Goal: Information Seeking & Learning: Learn about a topic

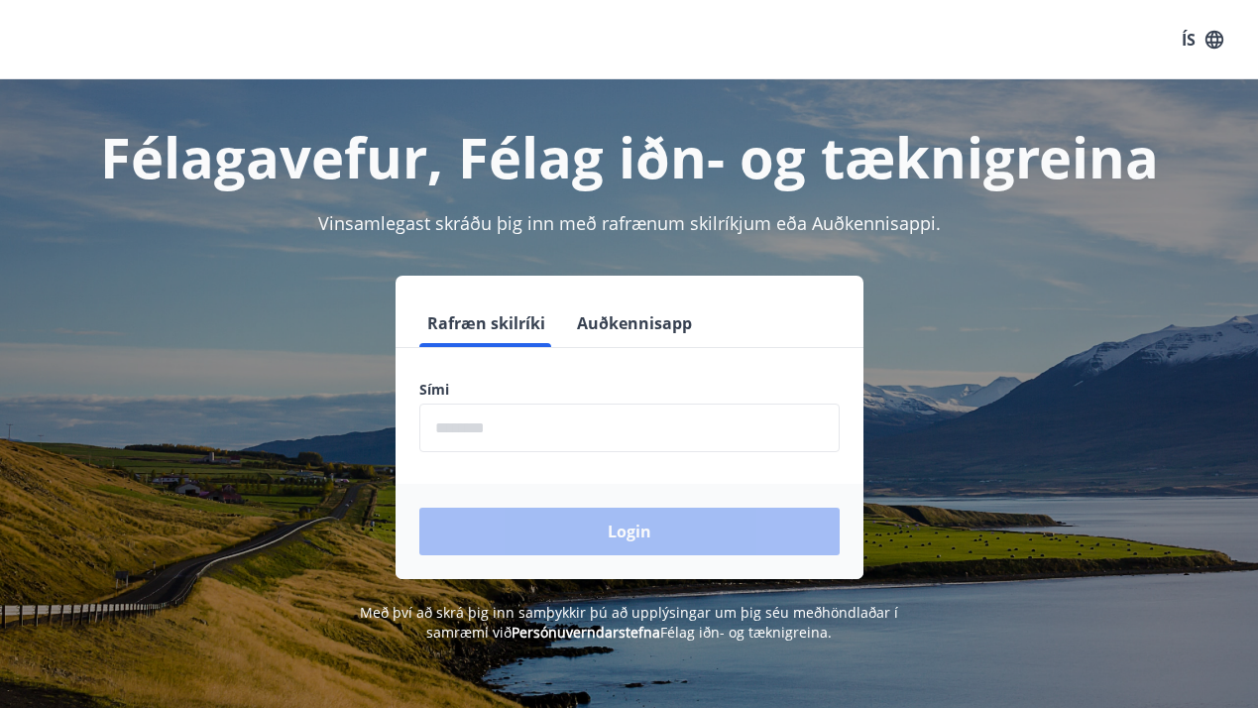
click at [533, 437] on input "phone" at bounding box center [629, 427] width 420 height 49
type input "********"
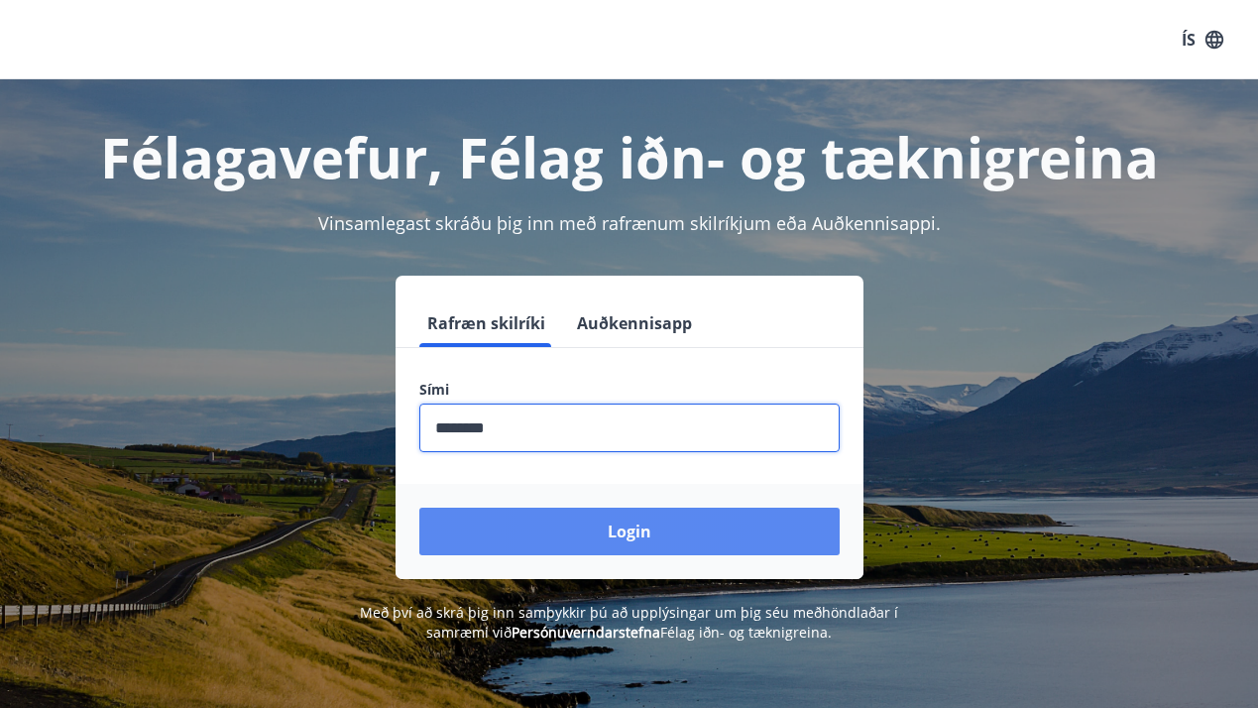
click at [588, 532] on button "Login" at bounding box center [629, 532] width 420 height 48
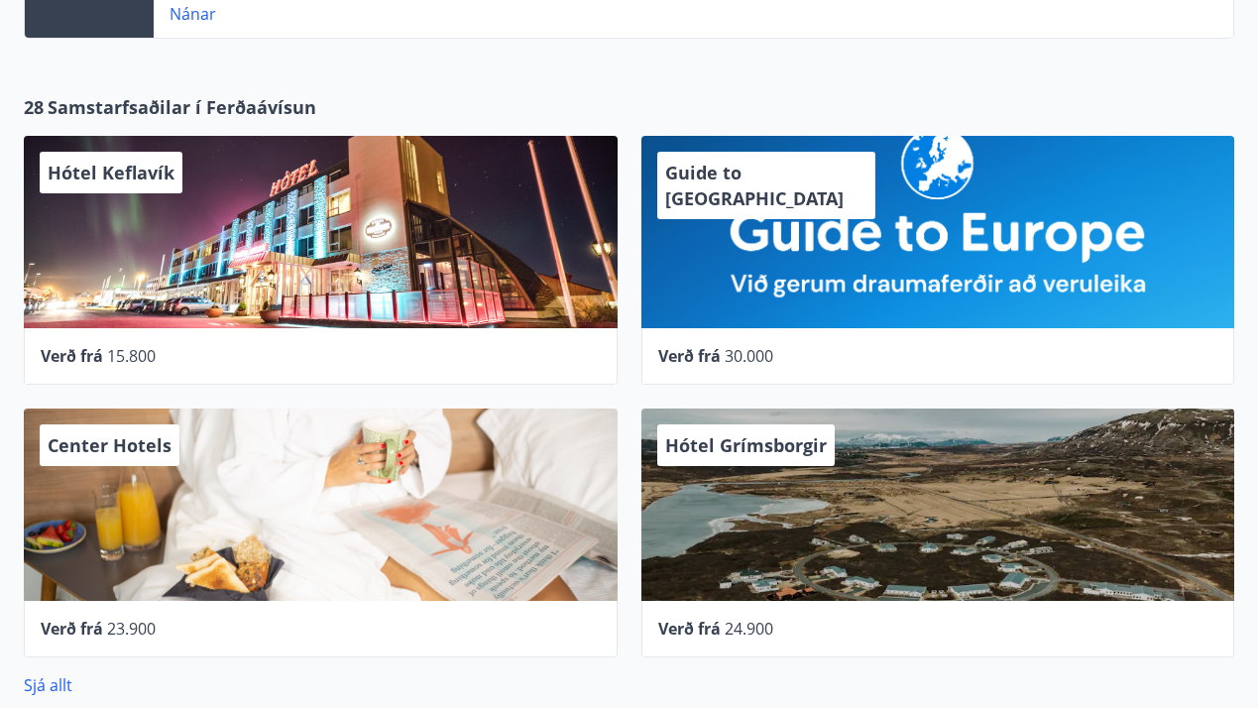
scroll to position [922, 0]
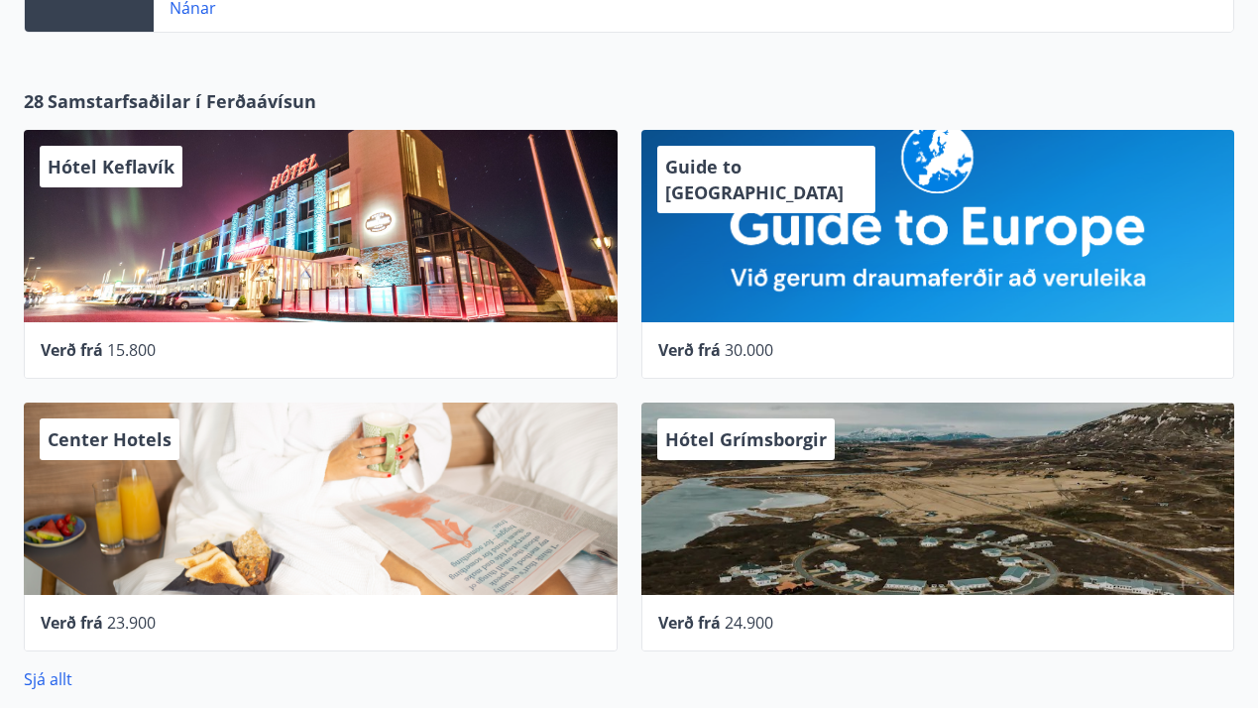
click at [112, 164] on span "Hótel Keflavík" at bounding box center [111, 167] width 127 height 24
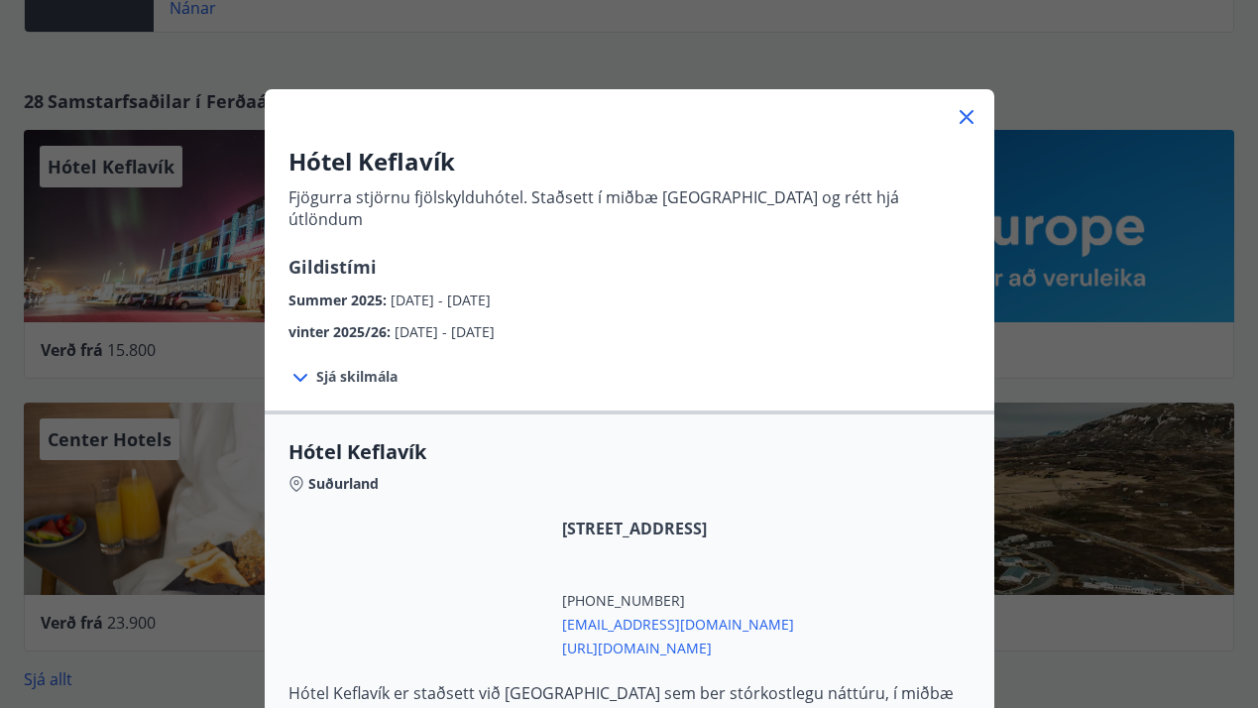
scroll to position [32, 0]
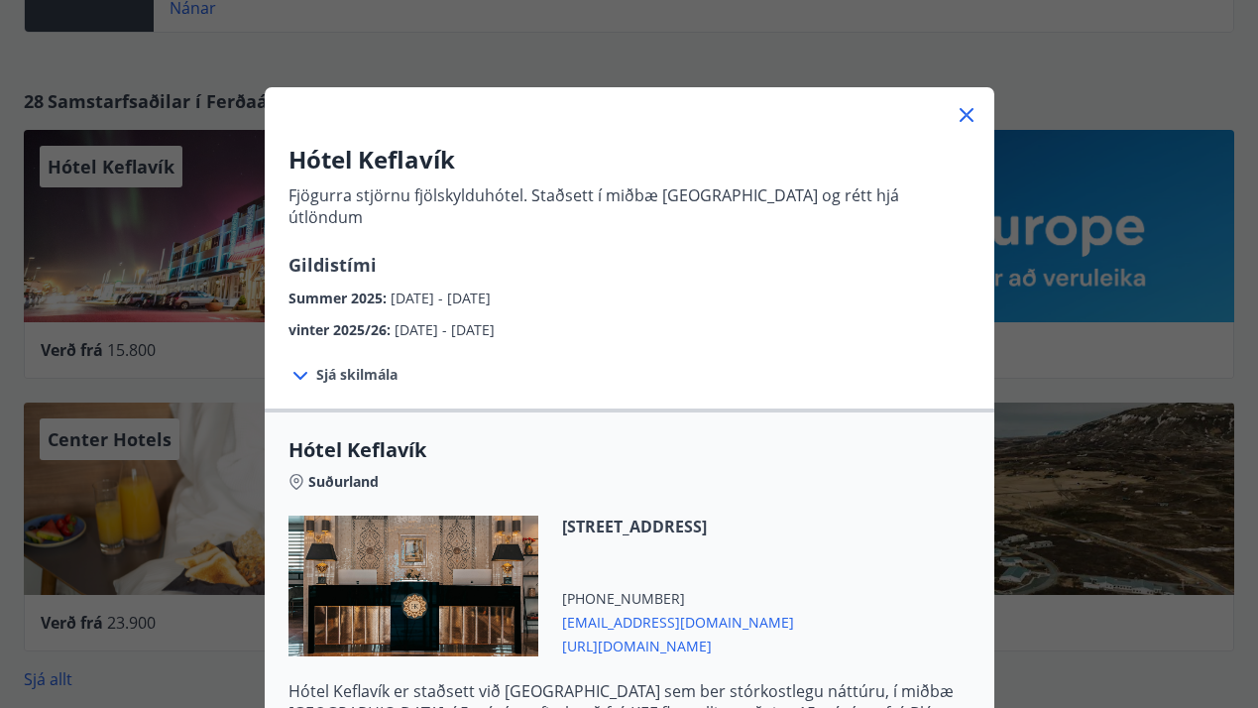
click at [1046, 138] on div "Hótel Keflavík Fjögurra stjörnu fjölskylduhótel. Staðsett í miðbæ Keflavíkur og…" at bounding box center [629, 322] width 1258 height 708
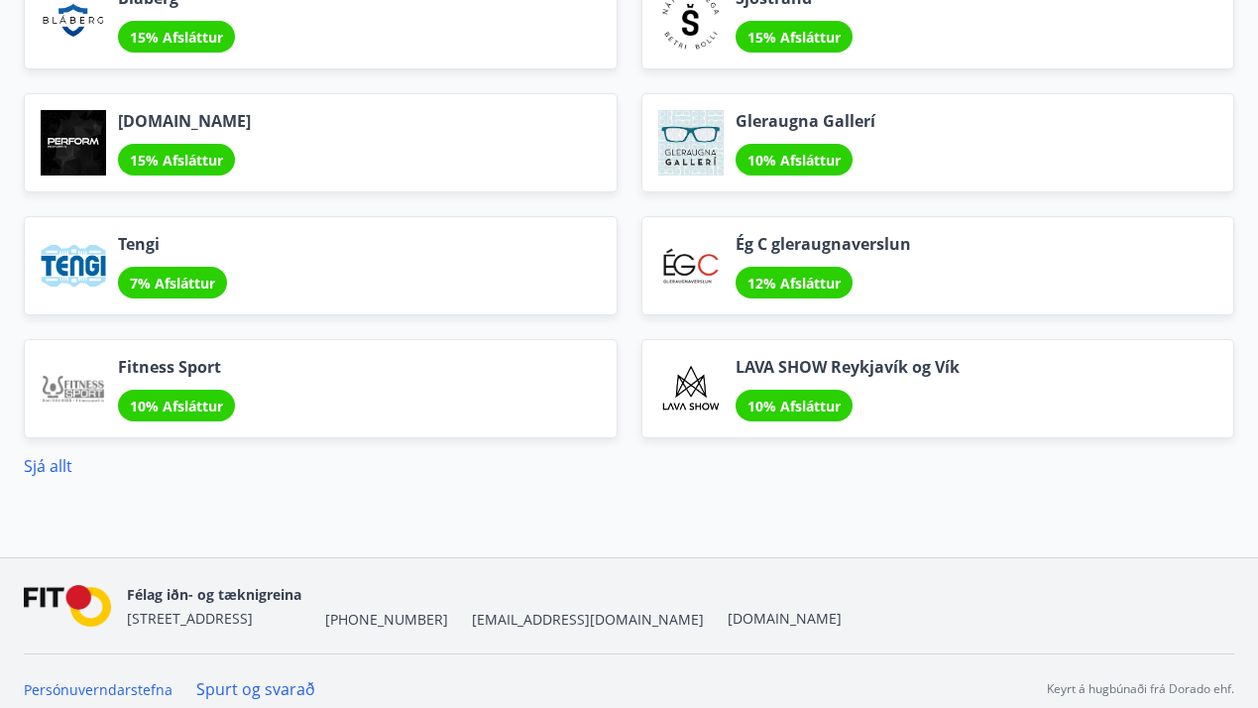
scroll to position [2601, 0]
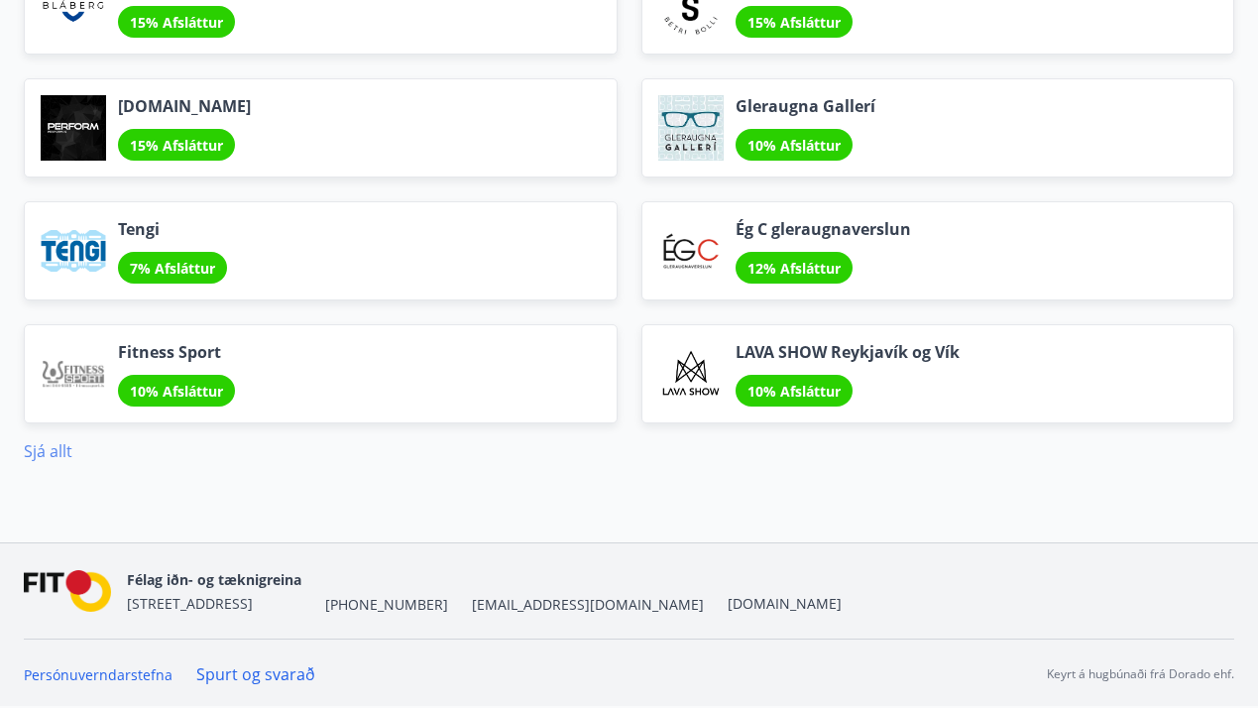
click at [58, 449] on link "Sjá allt" at bounding box center [48, 451] width 49 height 22
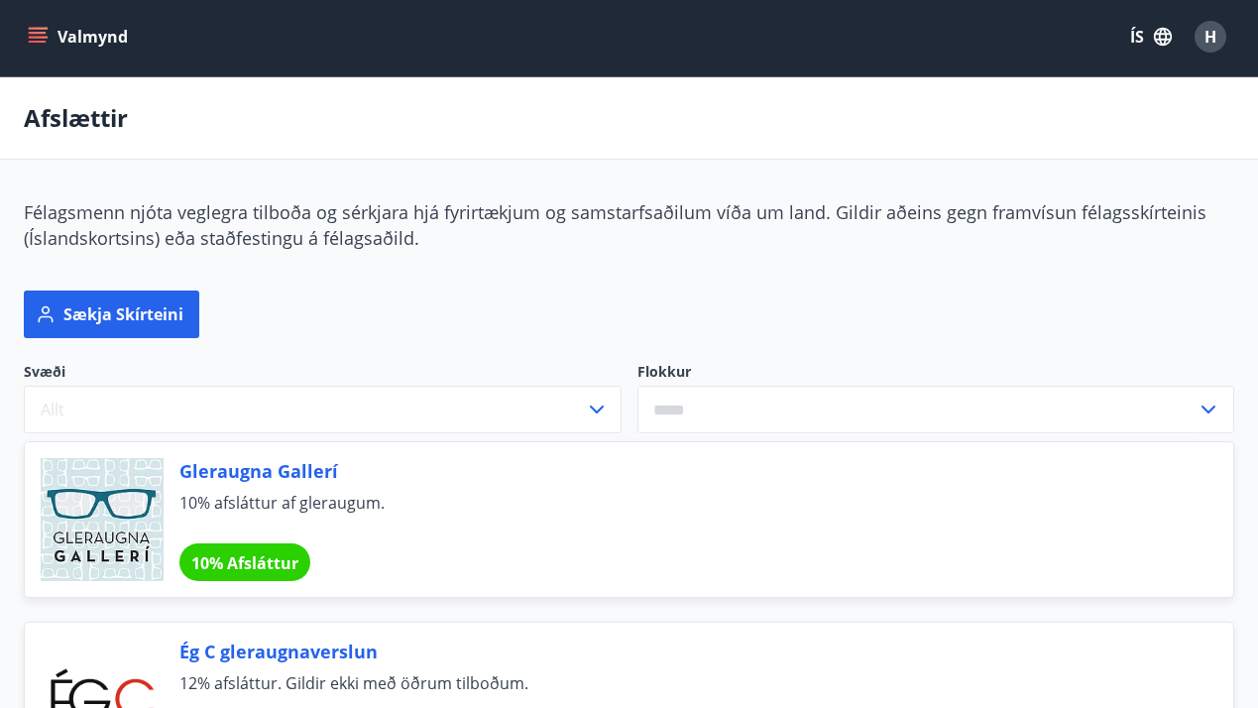
scroll to position [15, 0]
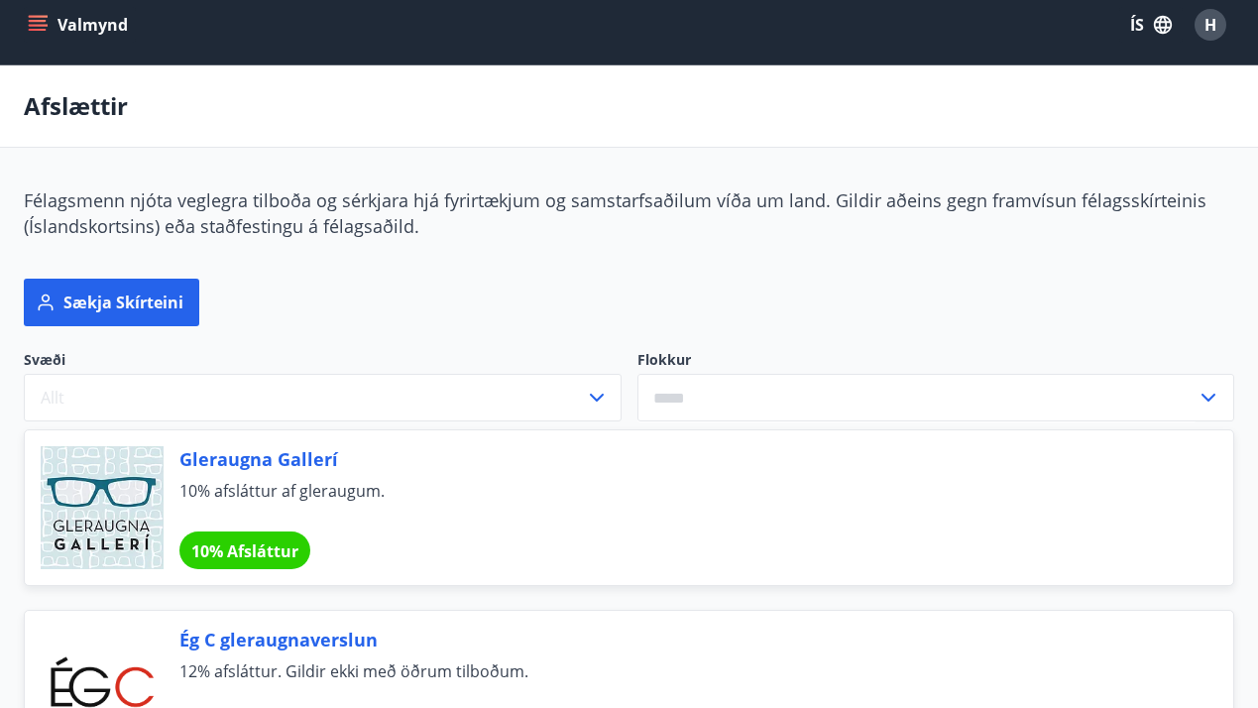
click at [759, 385] on input "text" at bounding box center [917, 398] width 560 height 49
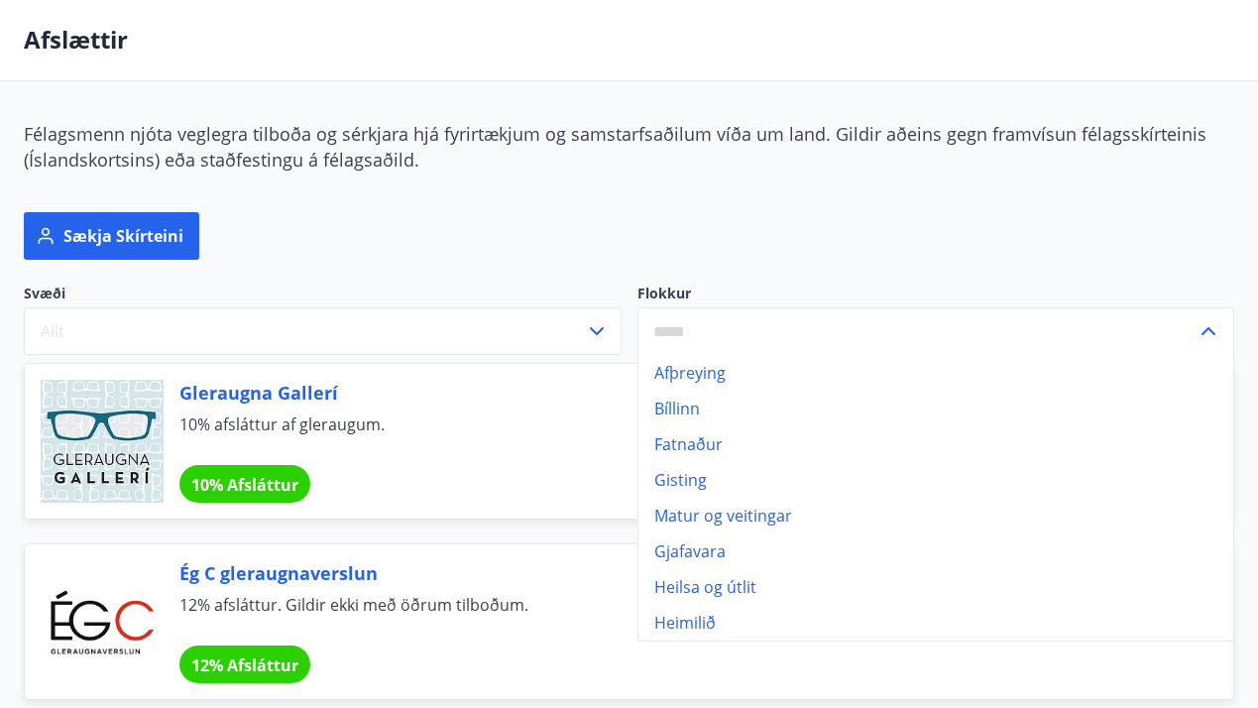
scroll to position [83, 0]
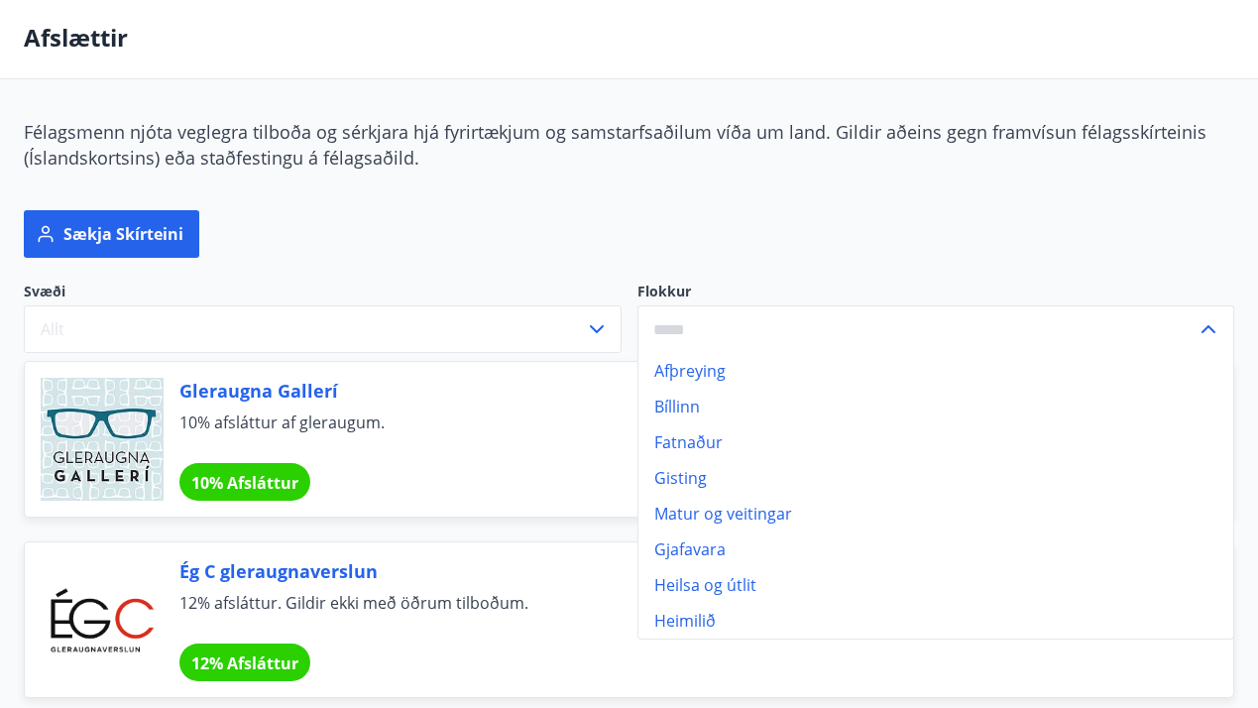
click at [566, 230] on div "Sækja skírteini" at bounding box center [629, 234] width 1210 height 48
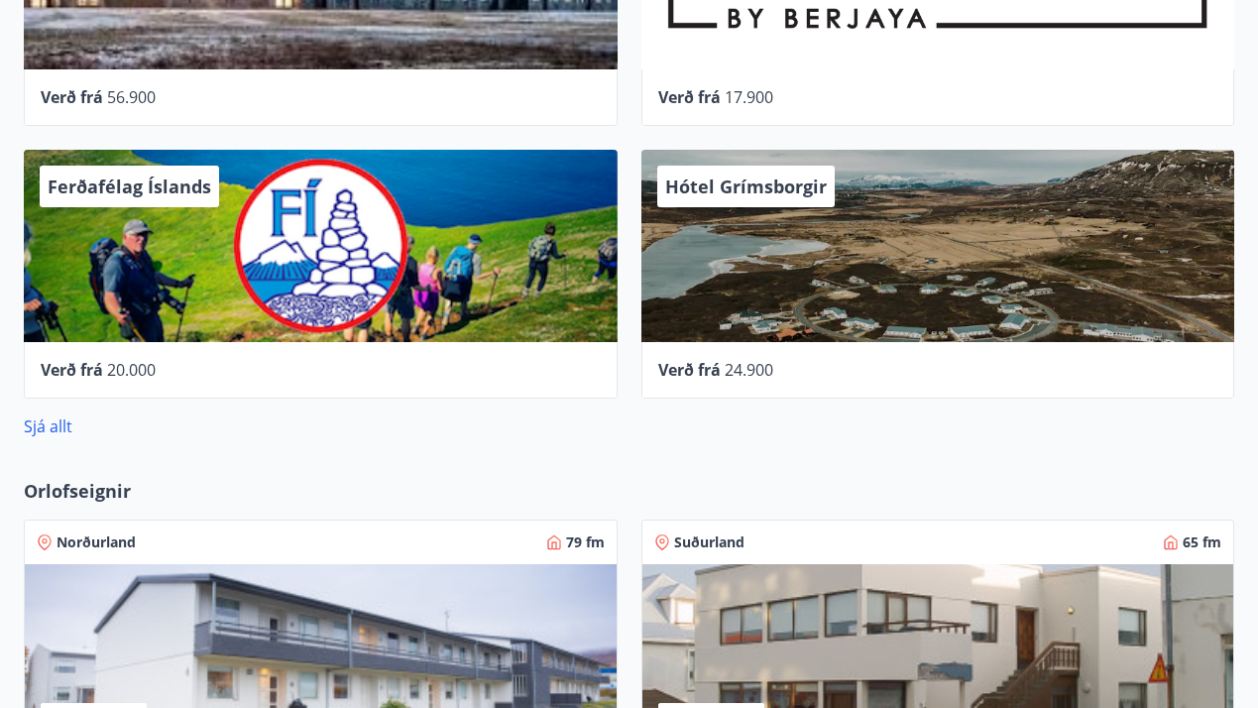
scroll to position [1171, 0]
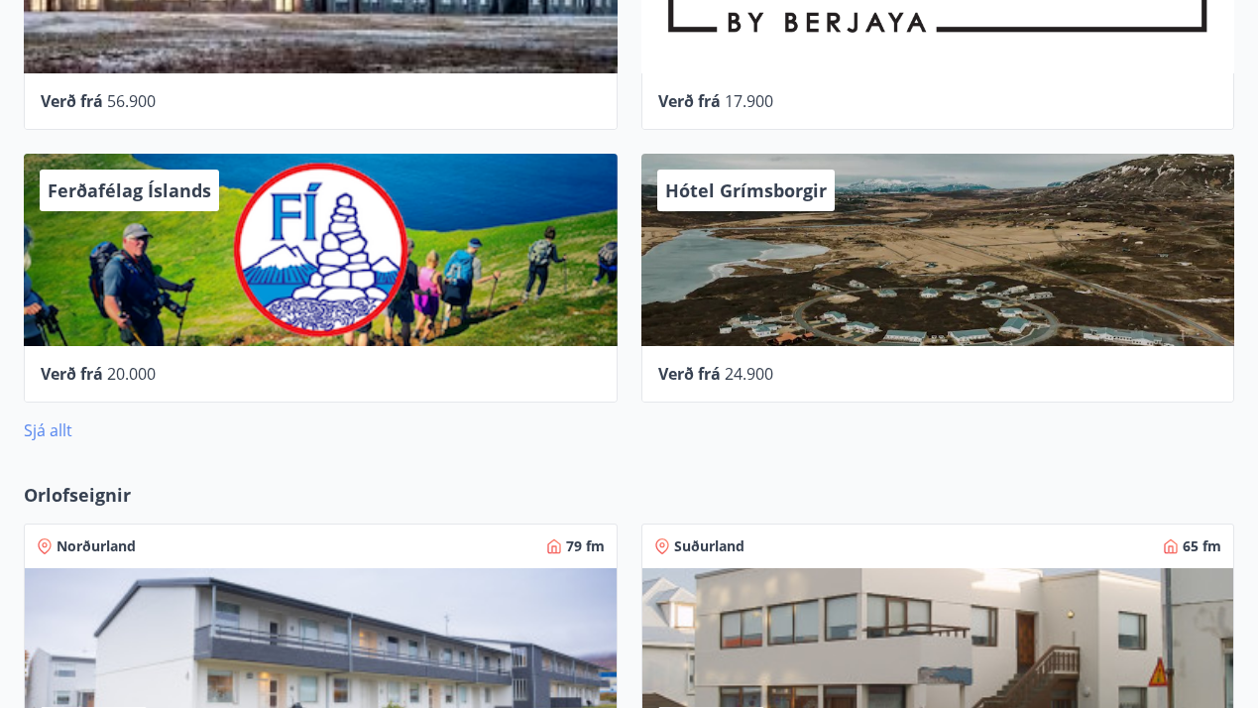
click at [31, 430] on link "Sjá allt" at bounding box center [48, 430] width 49 height 22
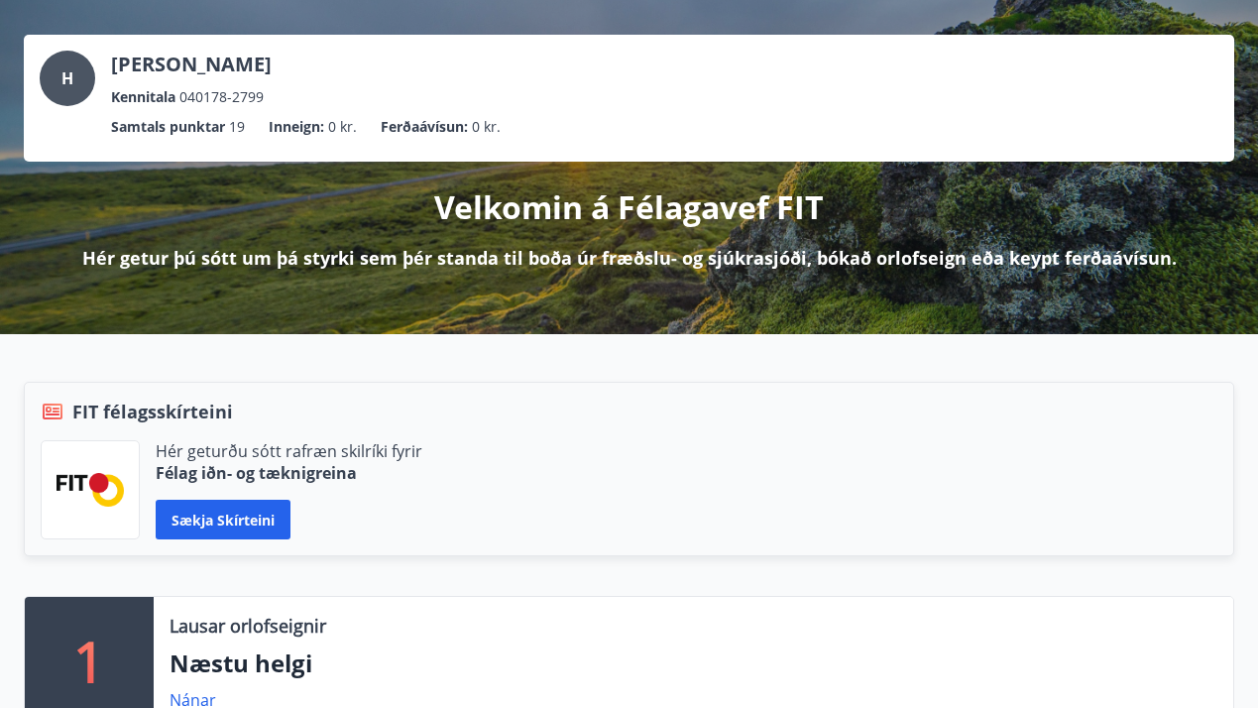
scroll to position [87, 0]
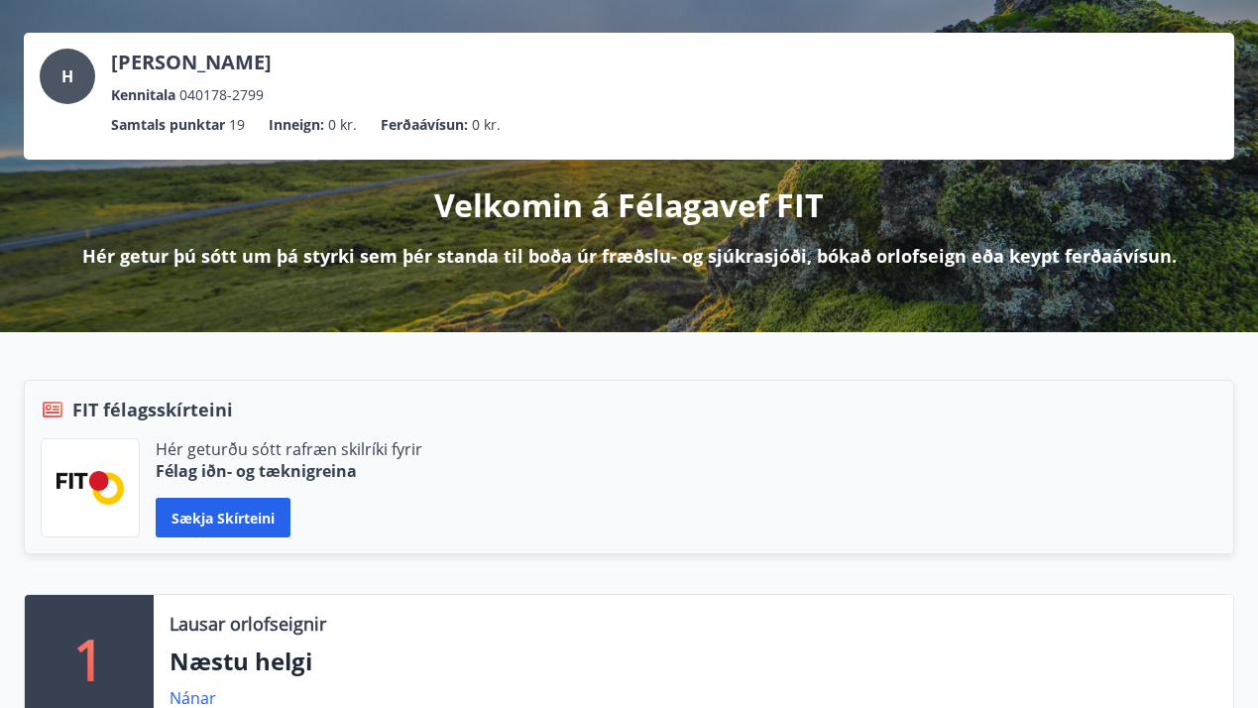
click at [437, 125] on p "Ferðaávísun :" at bounding box center [424, 125] width 87 height 22
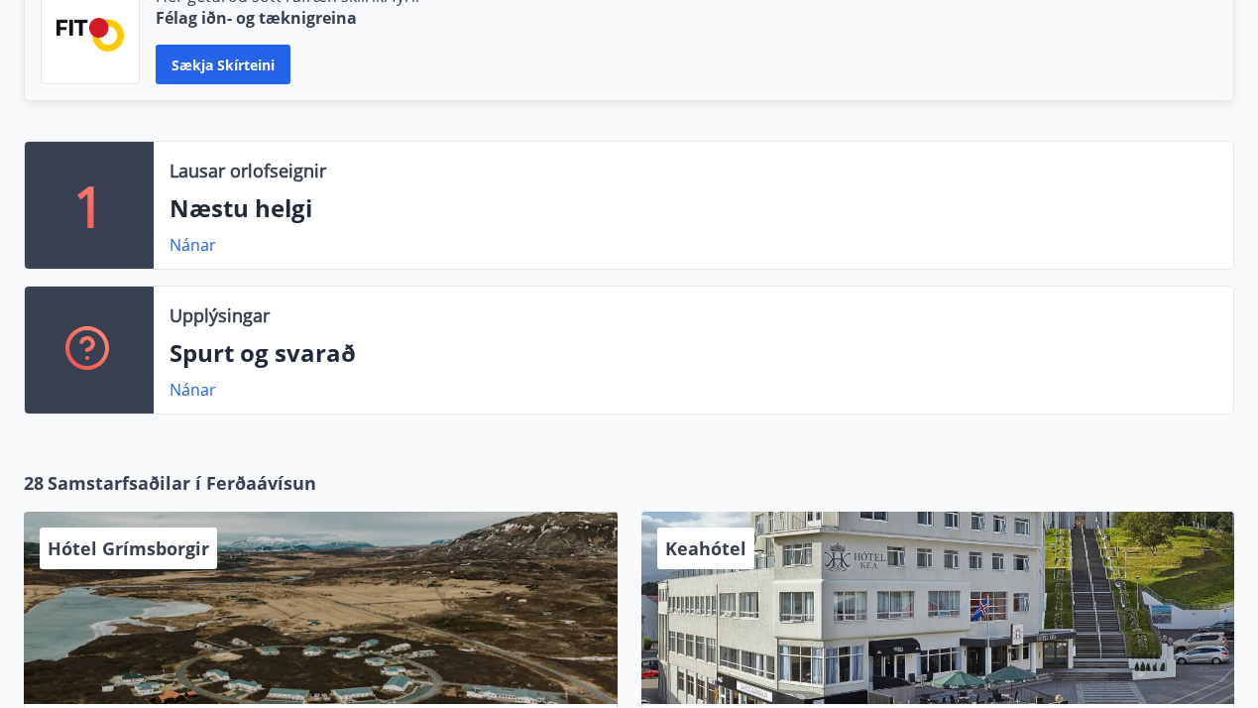
scroll to position [535, 0]
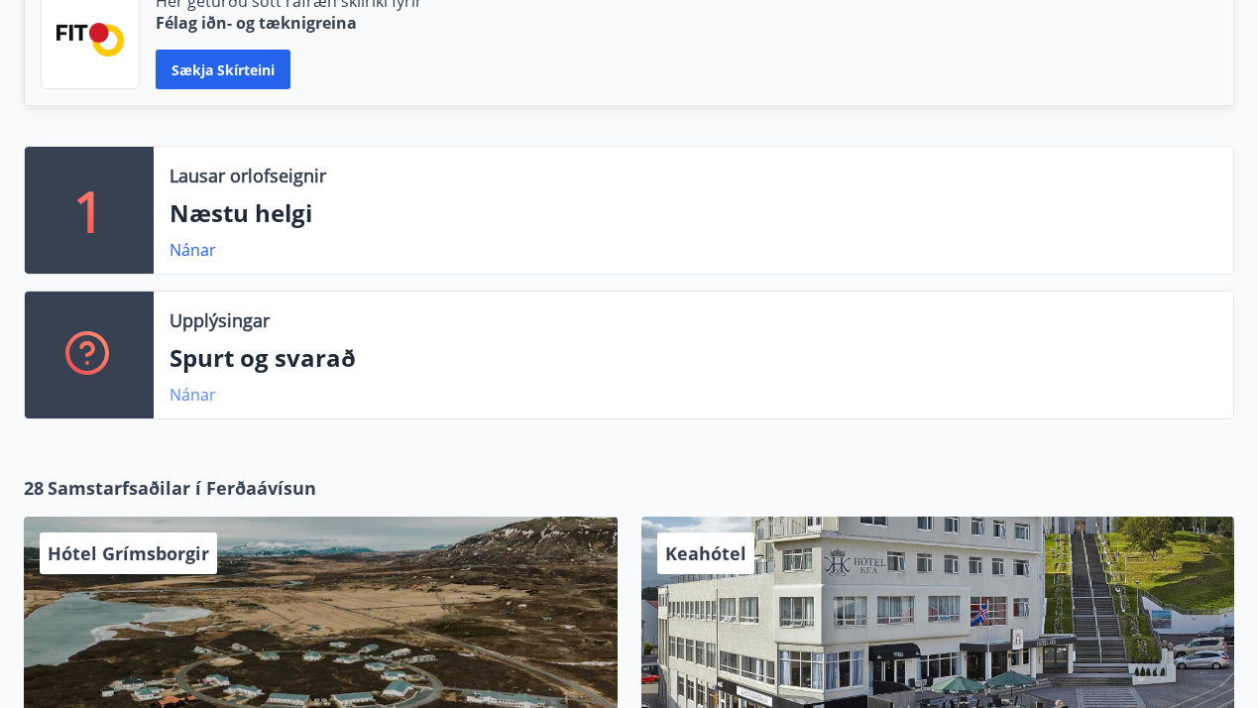
click at [205, 392] on link "Nánar" at bounding box center [193, 395] width 47 height 22
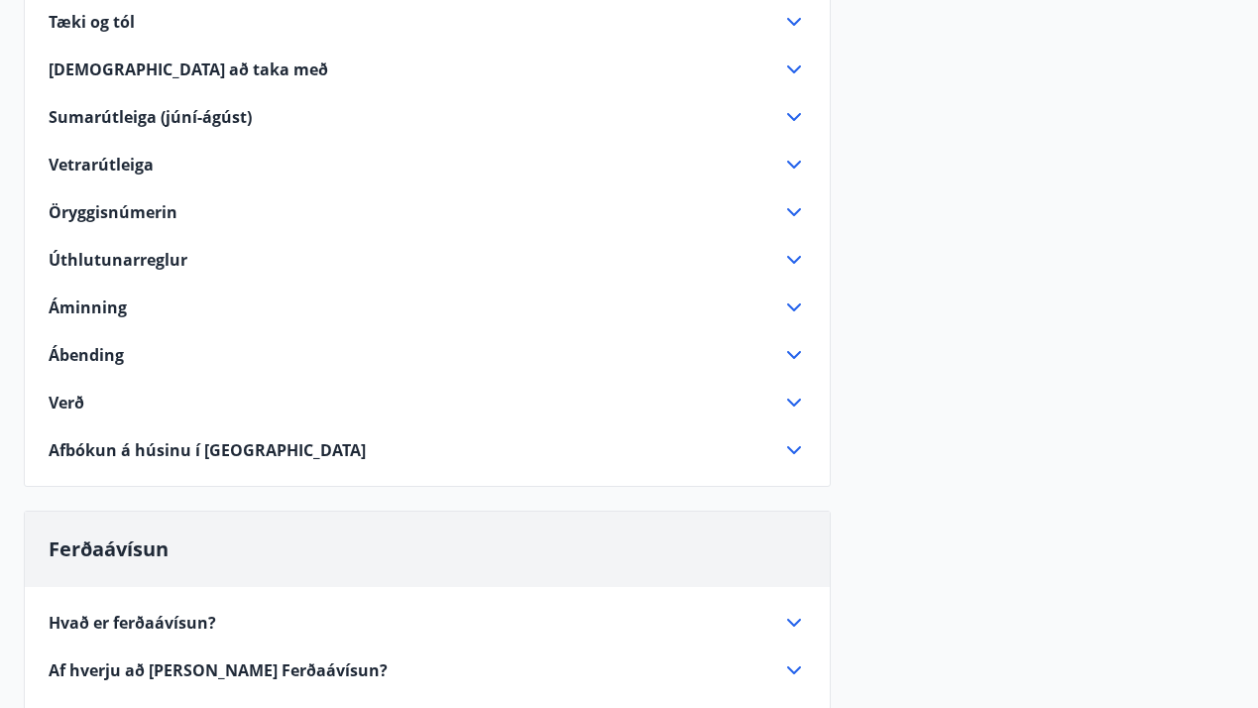
scroll to position [576, 0]
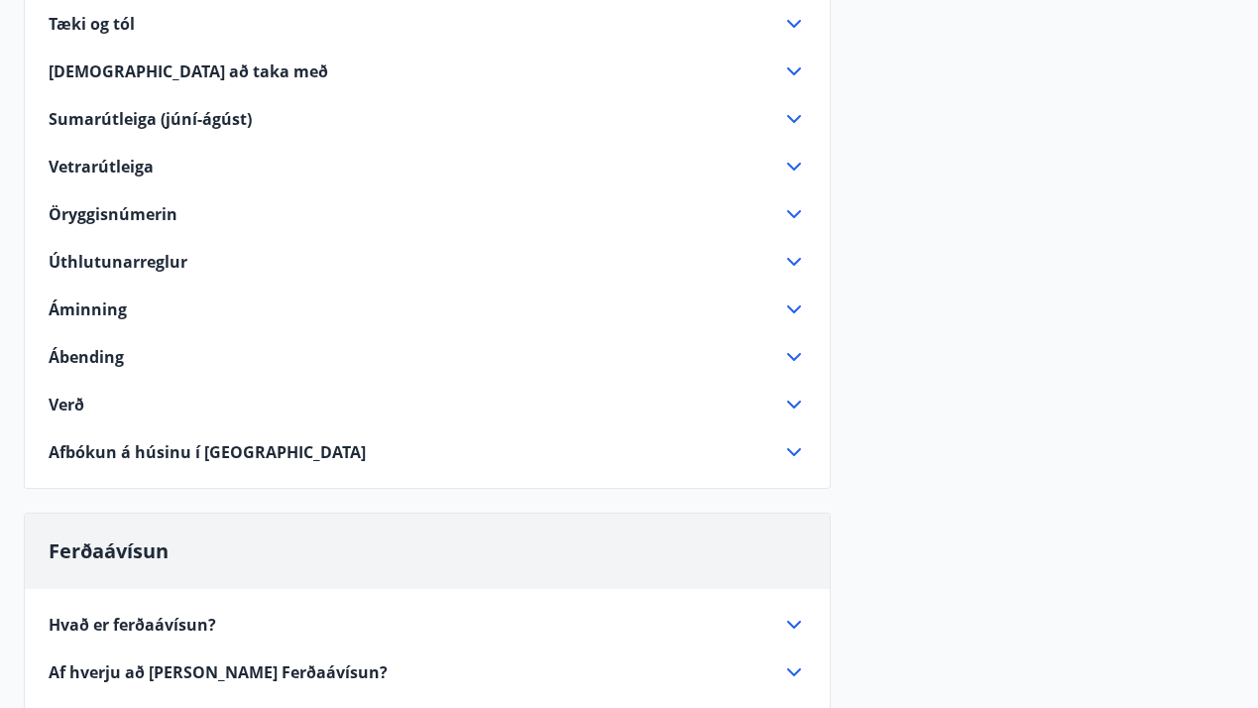
click at [240, 455] on span "Afbókun á húsinu í Orlando" at bounding box center [207, 452] width 317 height 22
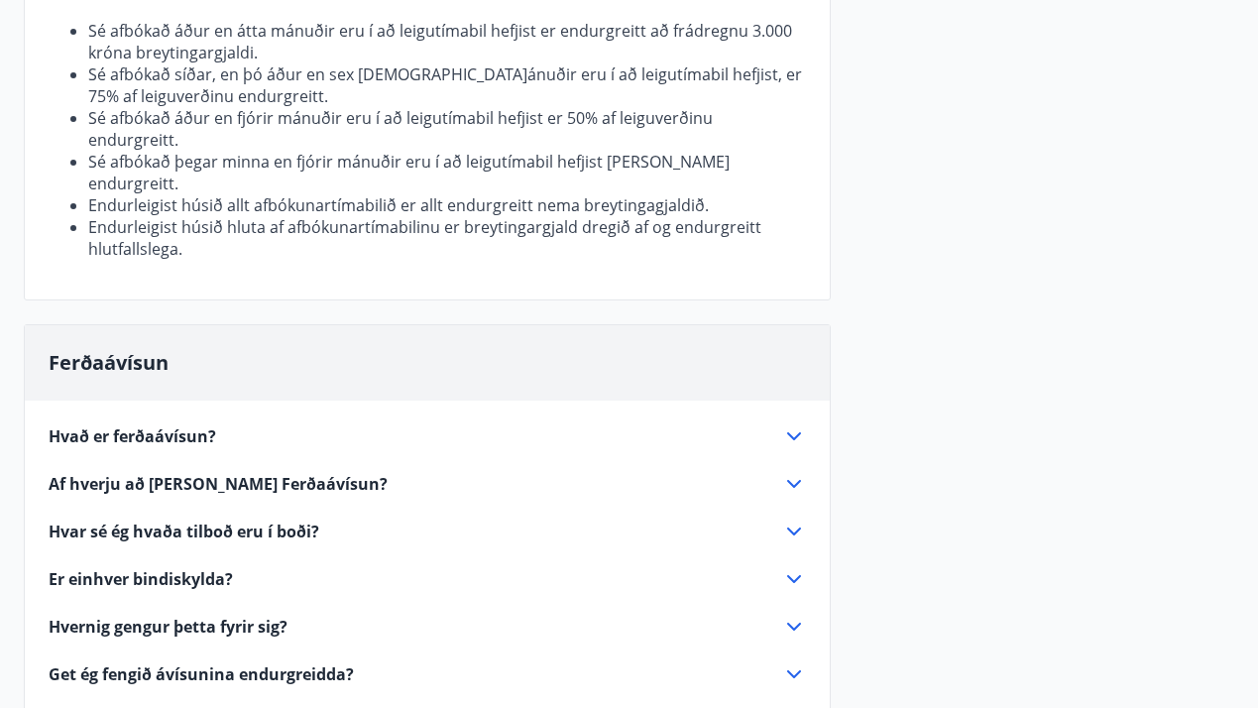
scroll to position [1102, 0]
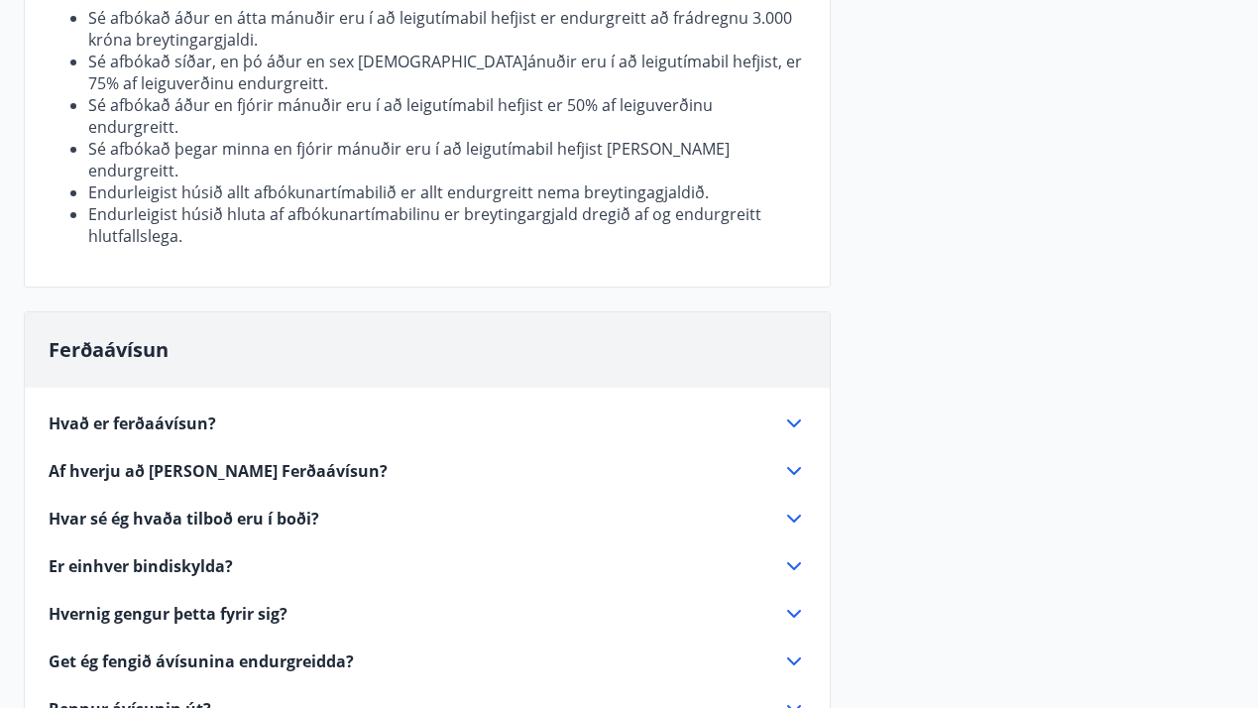
click at [173, 412] on span "Hvað er ferðaávísun?" at bounding box center [133, 423] width 168 height 22
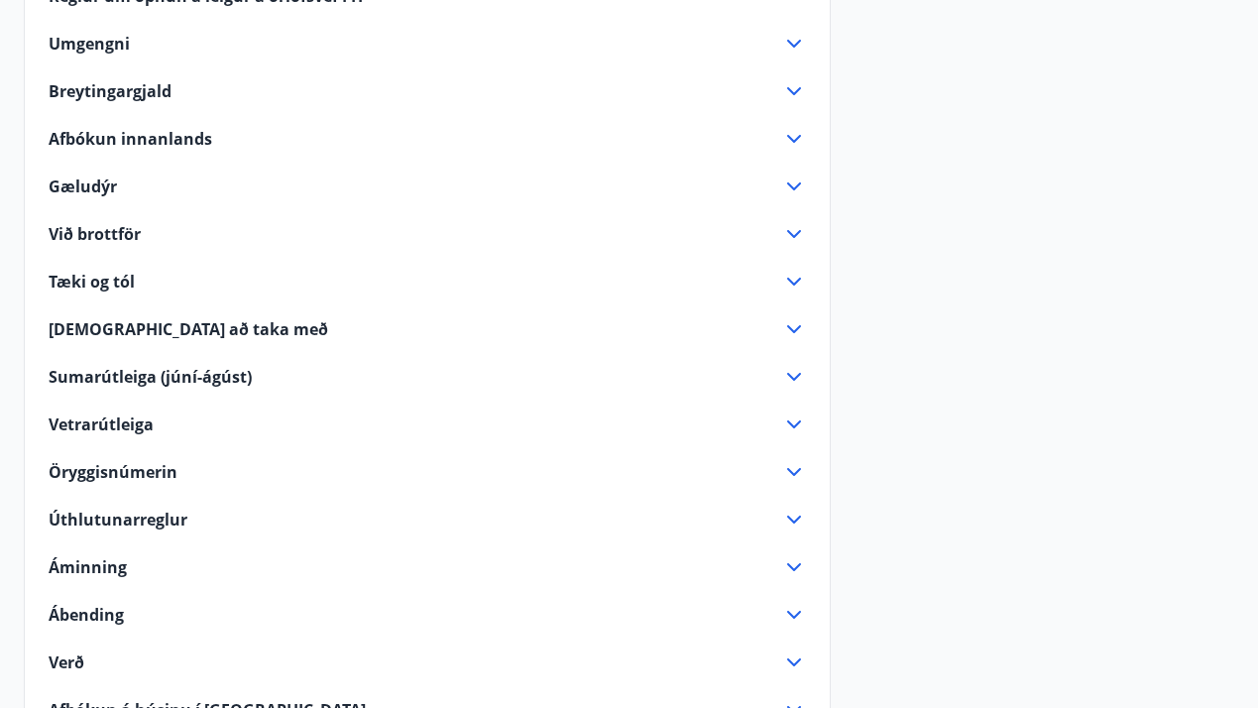
scroll to position [0, 0]
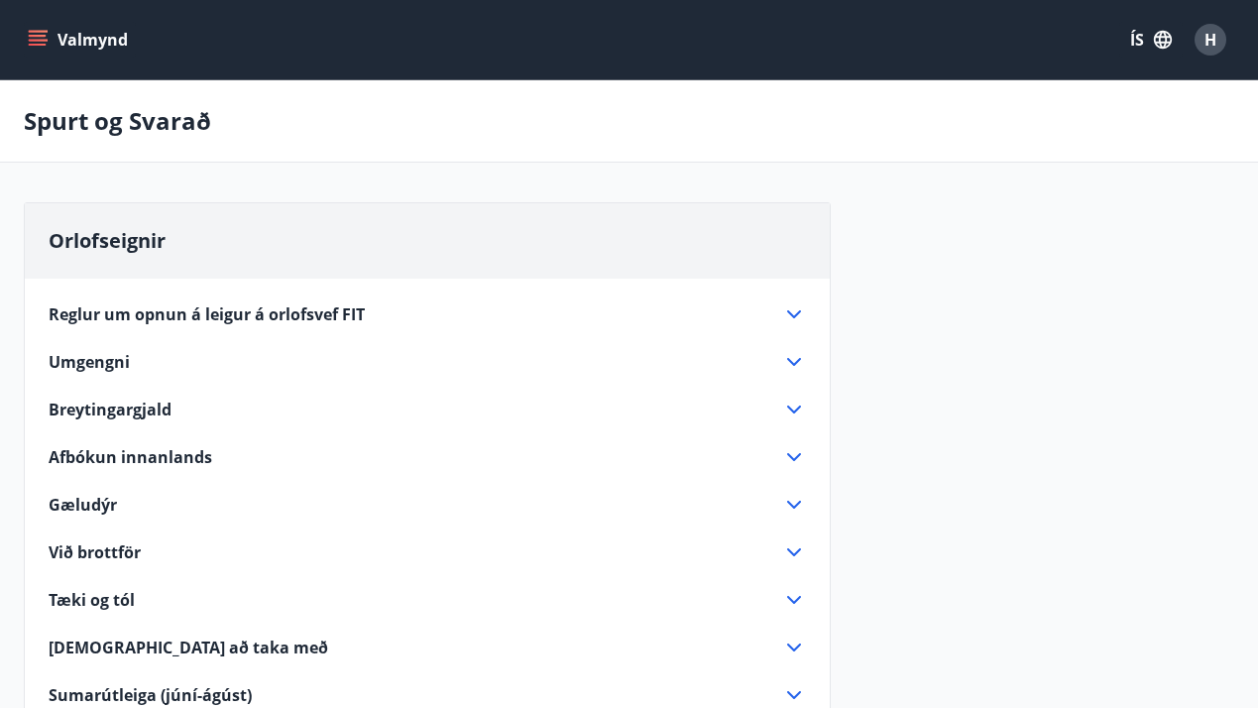
click at [17, 41] on div "Valmynd ÍS H" at bounding box center [629, 39] width 1258 height 79
click at [31, 37] on icon "menu" at bounding box center [38, 36] width 18 height 2
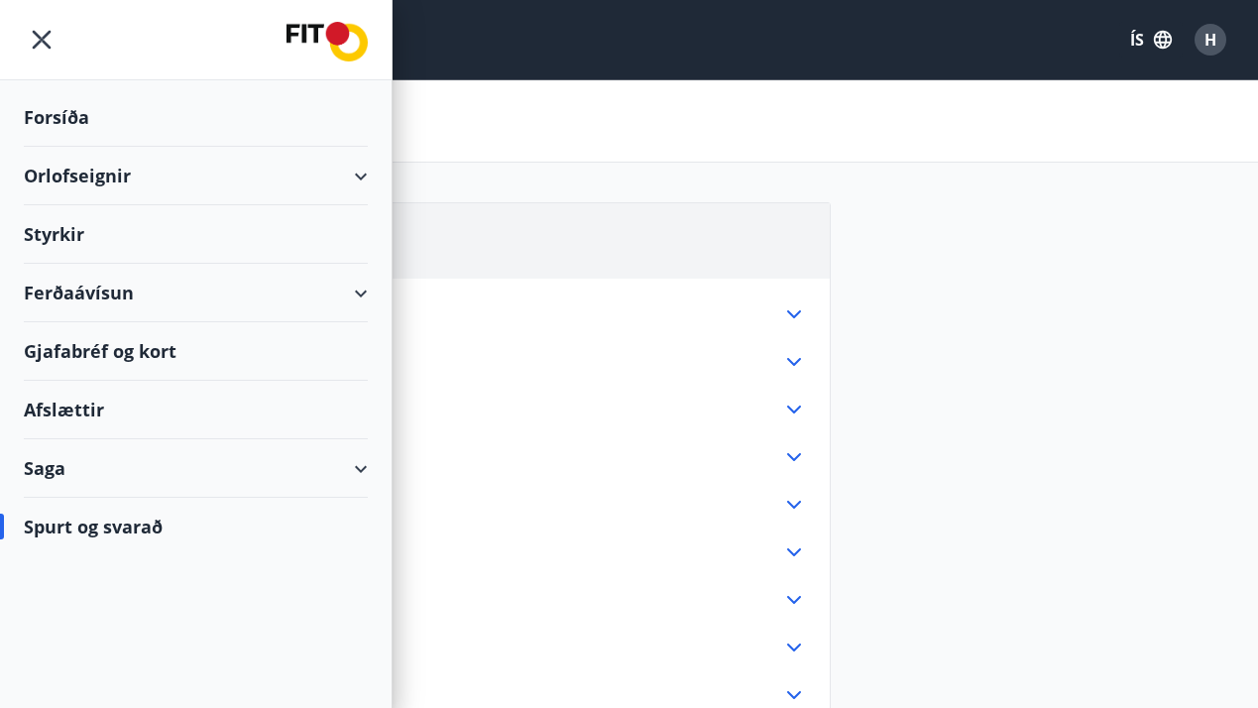
click at [457, 53] on div "Valmynd ÍS H" at bounding box center [629, 40] width 1210 height 48
